Goal: Find specific page/section

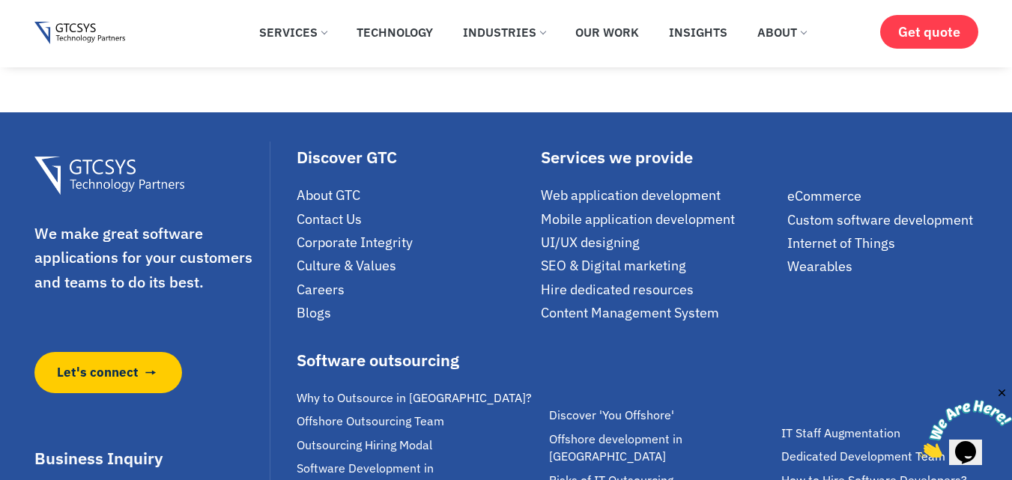
scroll to position [9419, 0]
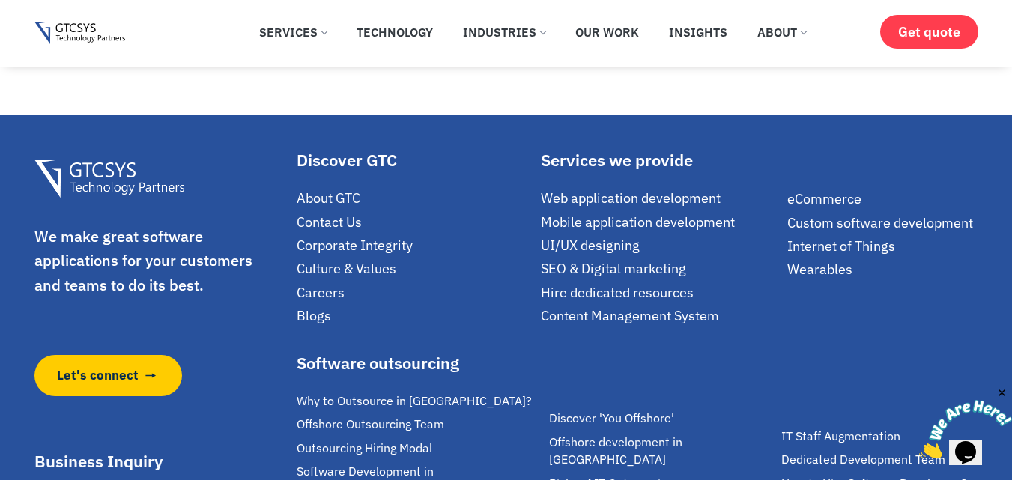
click at [332, 284] on span "Careers" at bounding box center [321, 292] width 48 height 17
click at [328, 284] on span "Careers" at bounding box center [321, 292] width 48 height 17
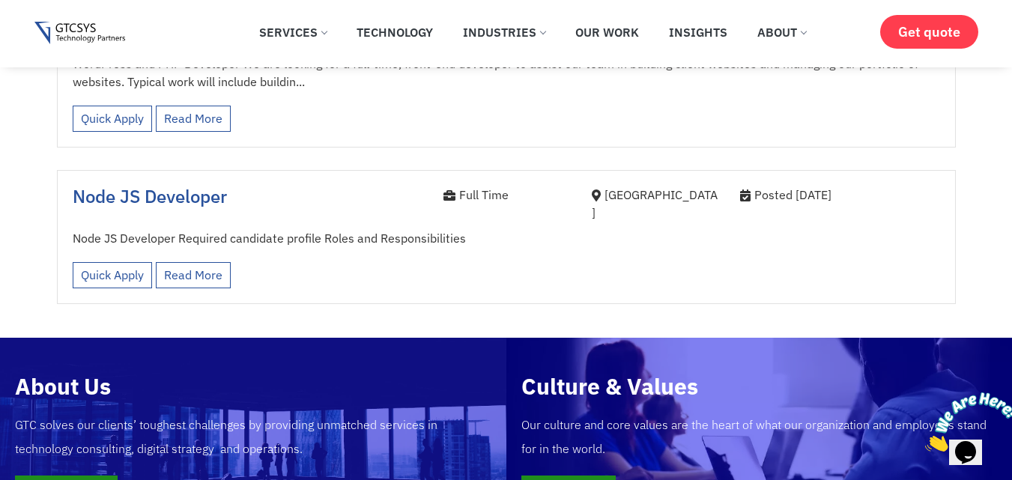
scroll to position [2576, 0]
